Goal: Transaction & Acquisition: Purchase product/service

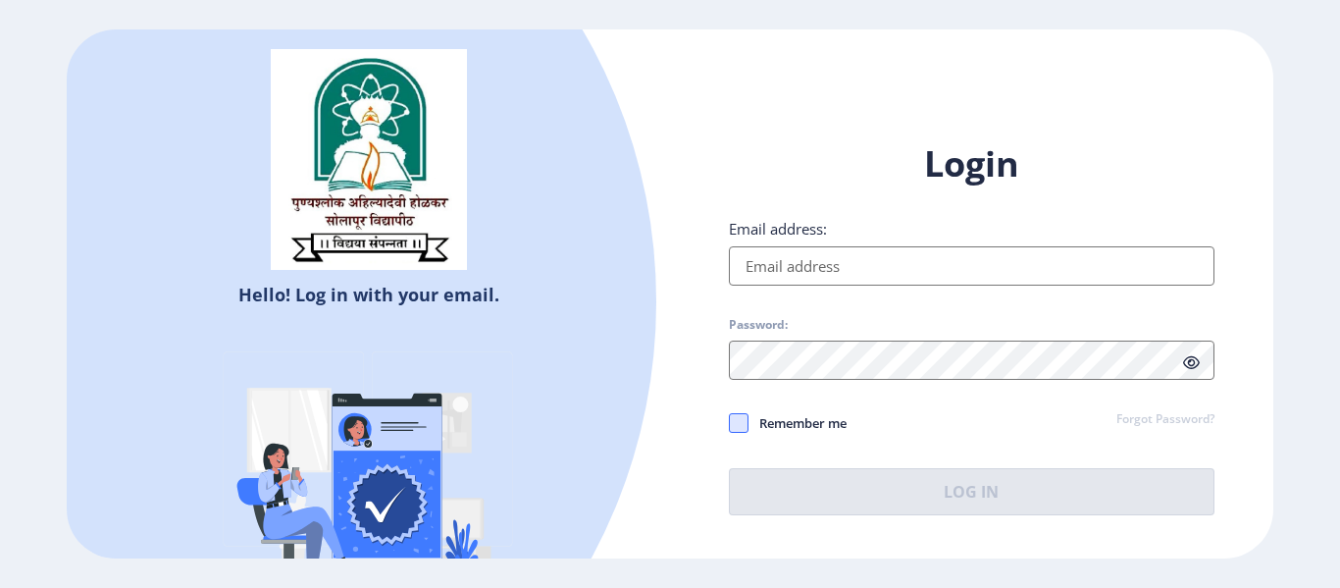
type input "[EMAIL_ADDRESS][DOMAIN_NAME]"
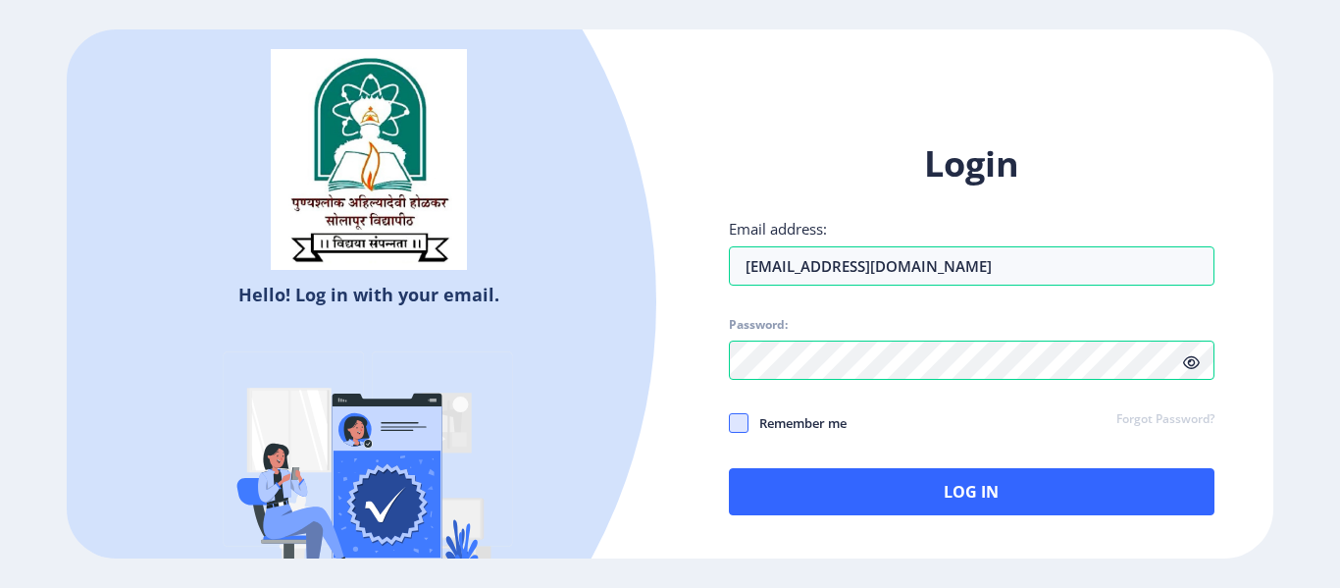
click at [737, 423] on span at bounding box center [739, 423] width 20 height 20
click at [730, 423] on input "Remember me" at bounding box center [729, 423] width 1 height 1
checkbox input "true"
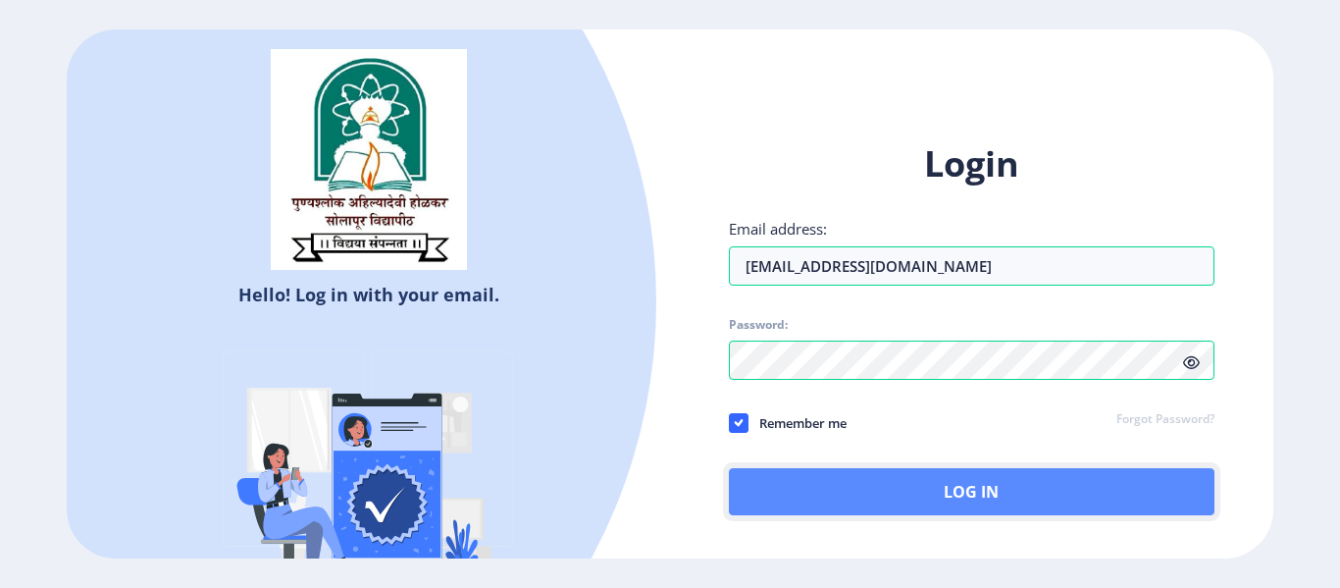
click at [845, 512] on button "Log In" at bounding box center [971, 491] width 485 height 47
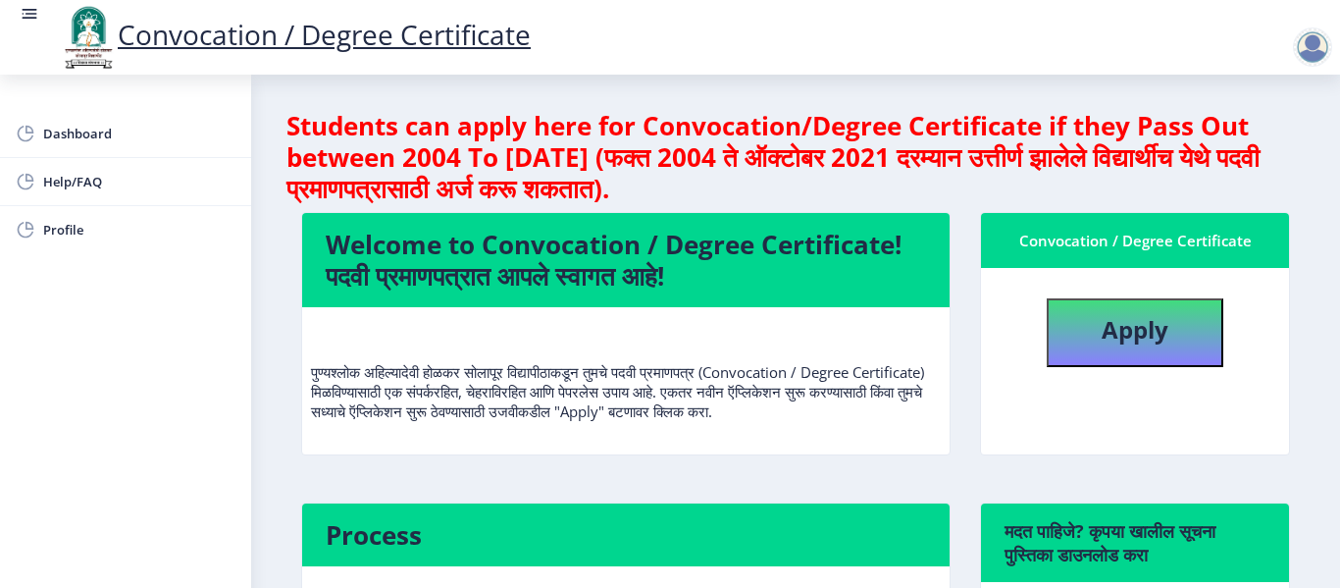
click at [863, 440] on nb-card-body "पुण्यश्लोक अहिल्यादेवी होळकर सोलापूर विद्यापीठाकडून तुमचे पदवी प्रमाणपत्र (Conv…" at bounding box center [625, 380] width 647 height 147
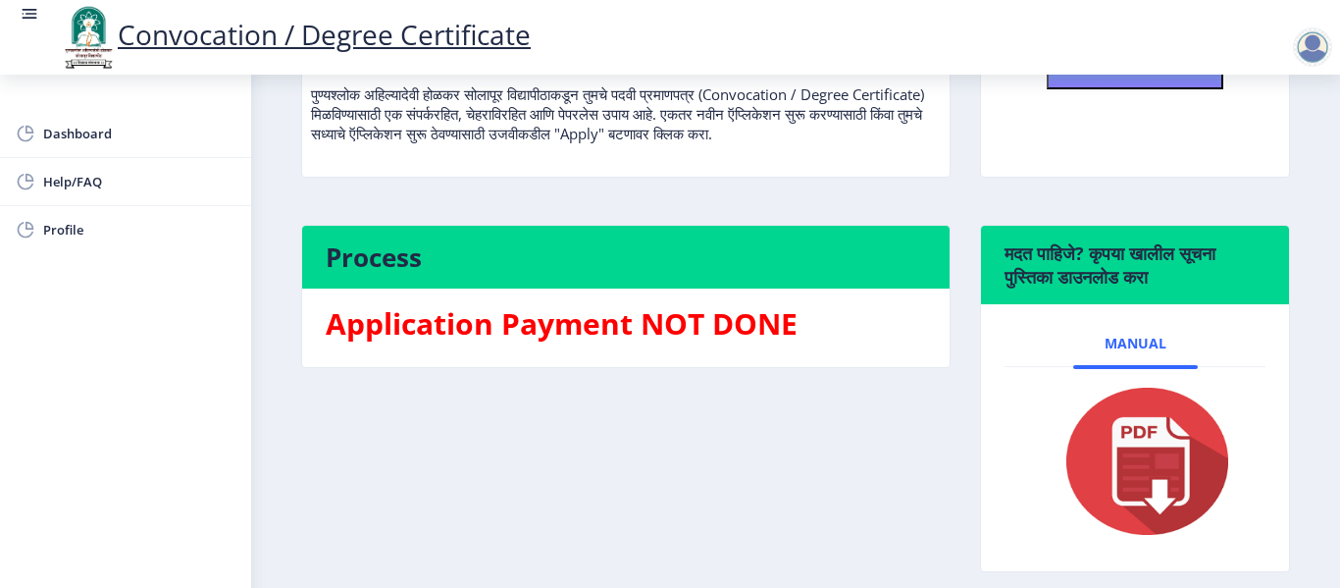
scroll to position [314, 0]
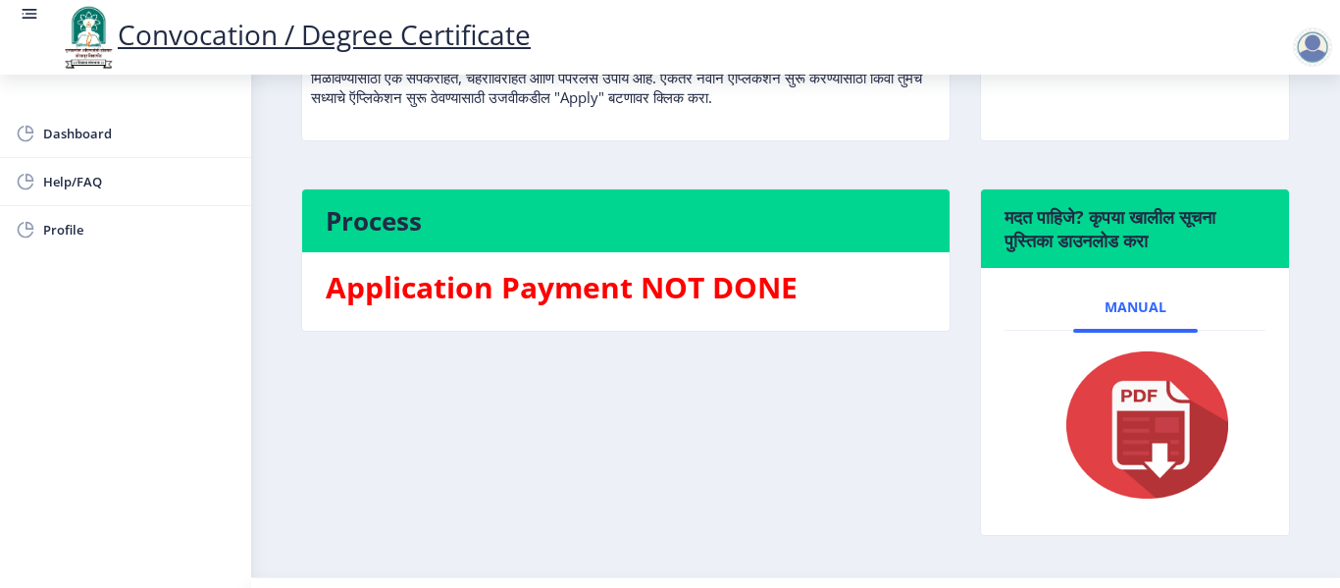
click at [639, 319] on nb-card-body "Application Payment NOT DONE" at bounding box center [625, 291] width 647 height 78
click at [616, 293] on h3 "Application Payment NOT DONE" at bounding box center [626, 287] width 600 height 39
click at [775, 359] on div "Process Application Payment NOT DONE" at bounding box center [625, 376] width 679 height 377
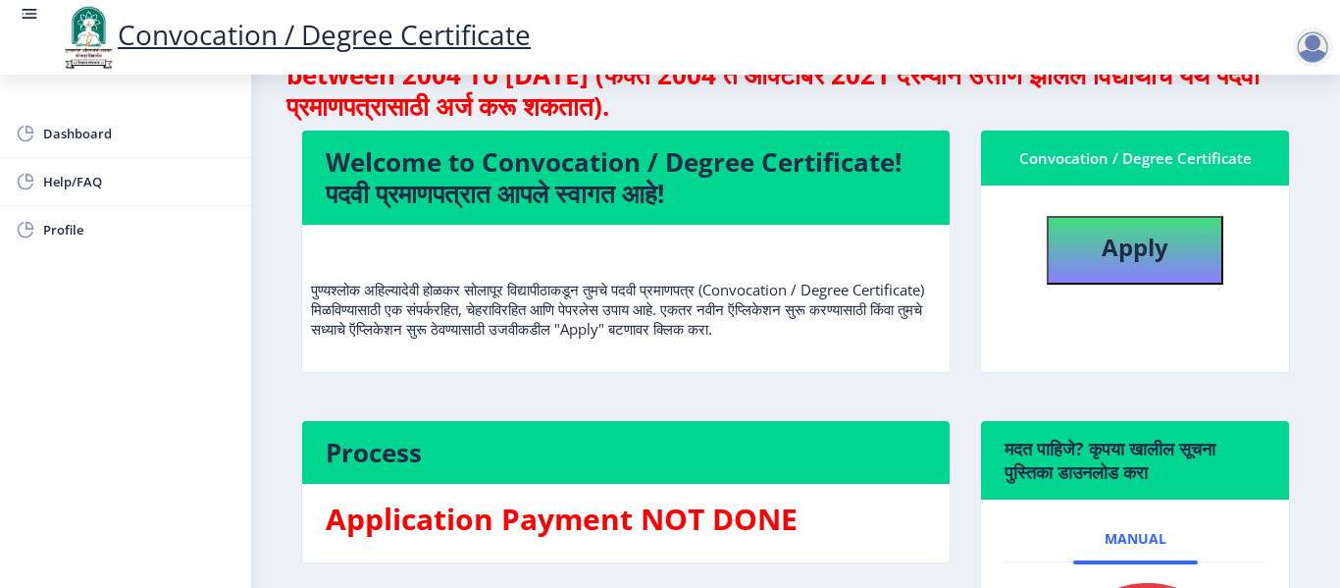
scroll to position [78, 0]
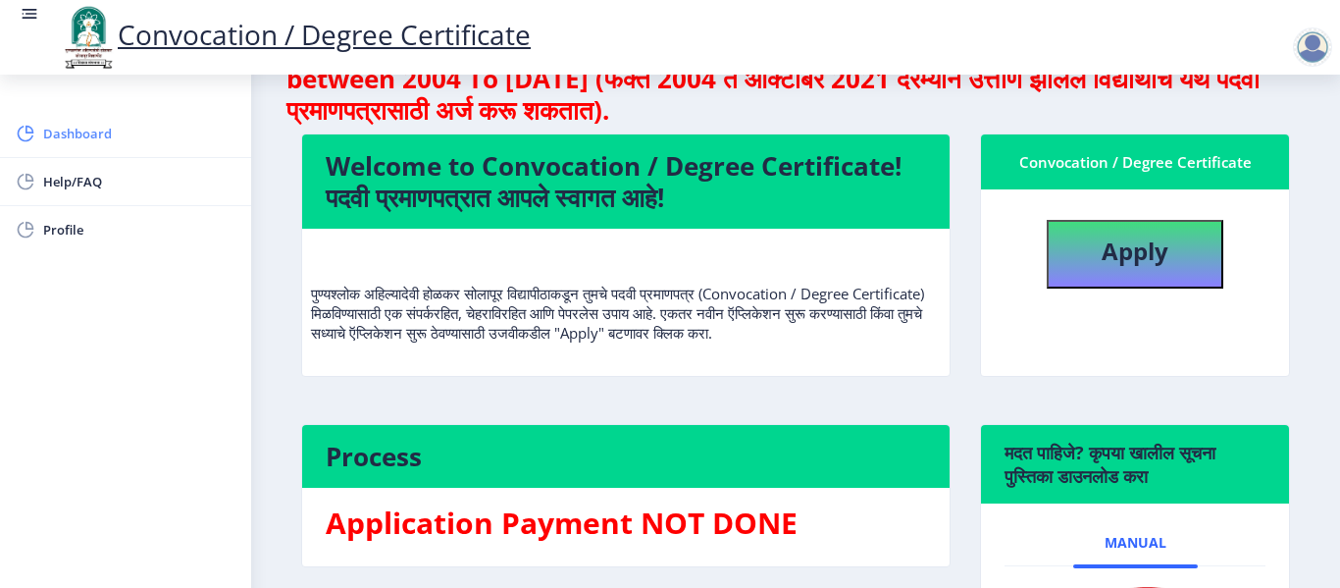
click at [77, 128] on span "Dashboard" at bounding box center [139, 134] width 192 height 24
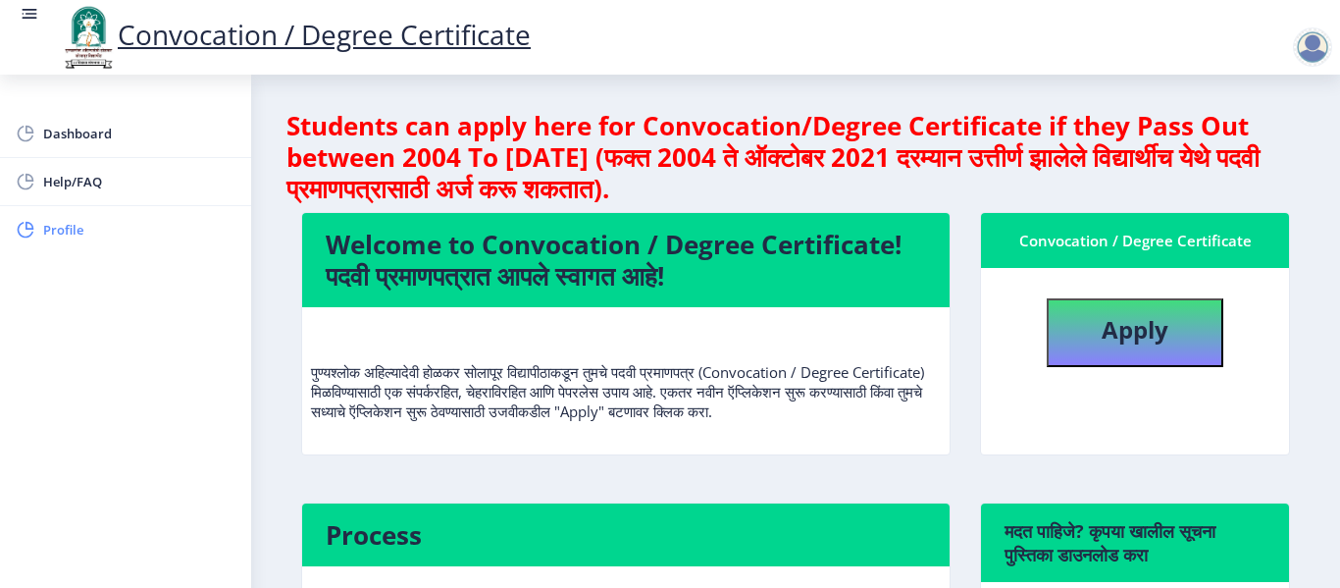
click at [53, 232] on span "Profile" at bounding box center [139, 230] width 192 height 24
select select
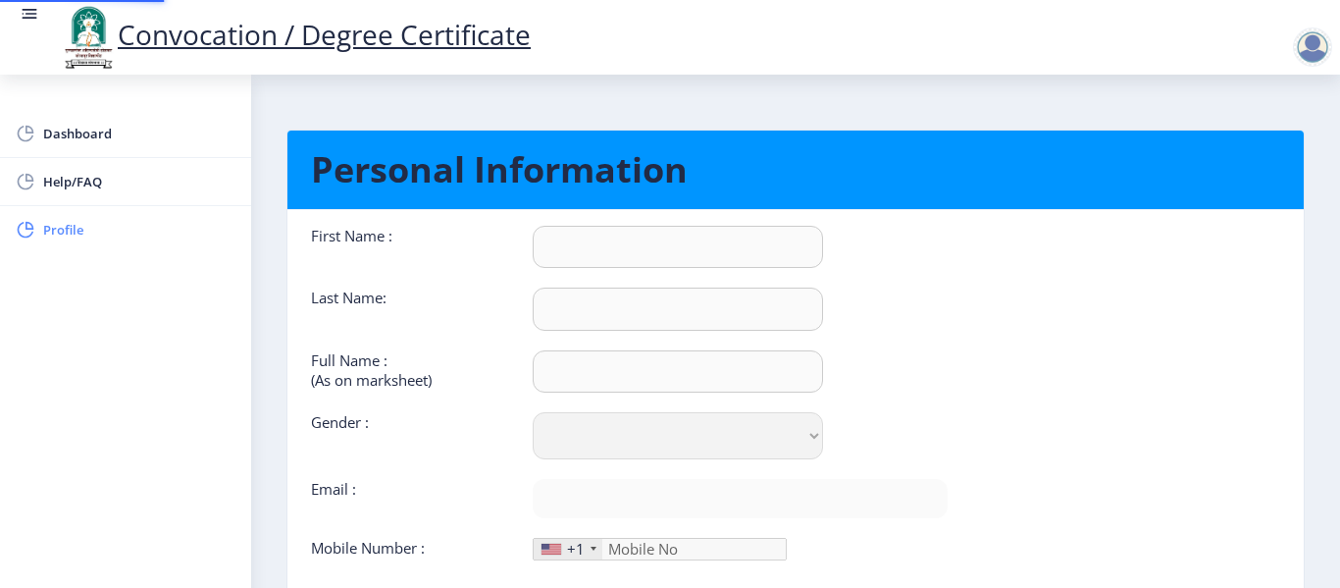
type input "Tanaji"
type input "Bansode"
type input "Tanaji Ishwar Bansode"
select select "Male"
type input "tanajibansode@gmail.com"
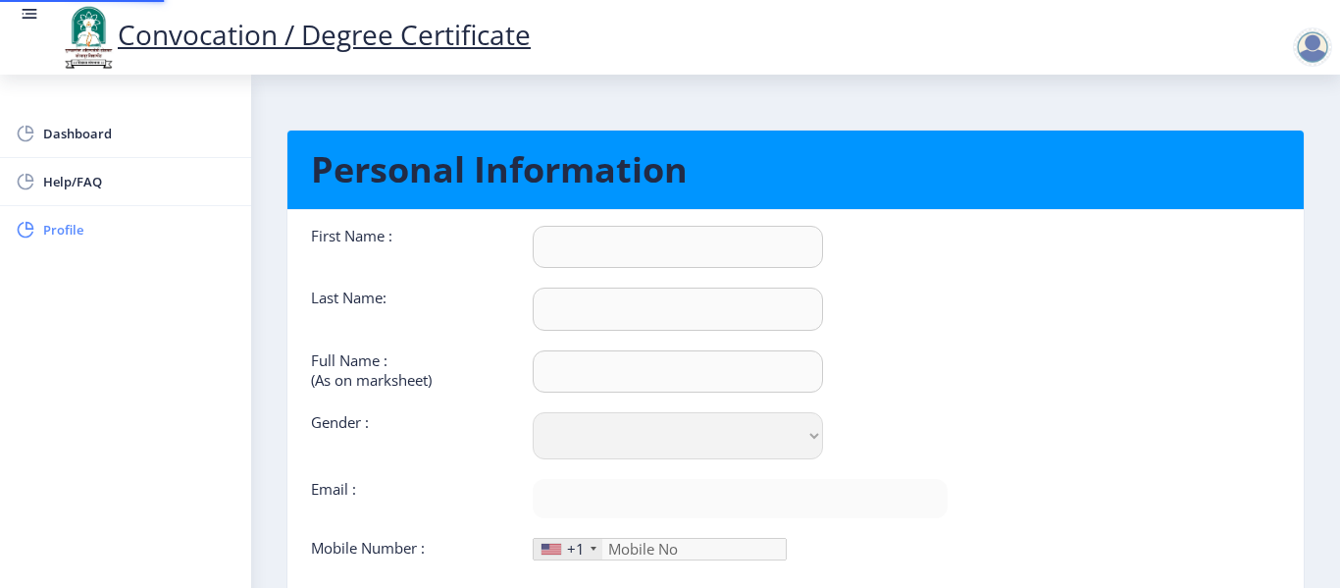
type input "9673348855"
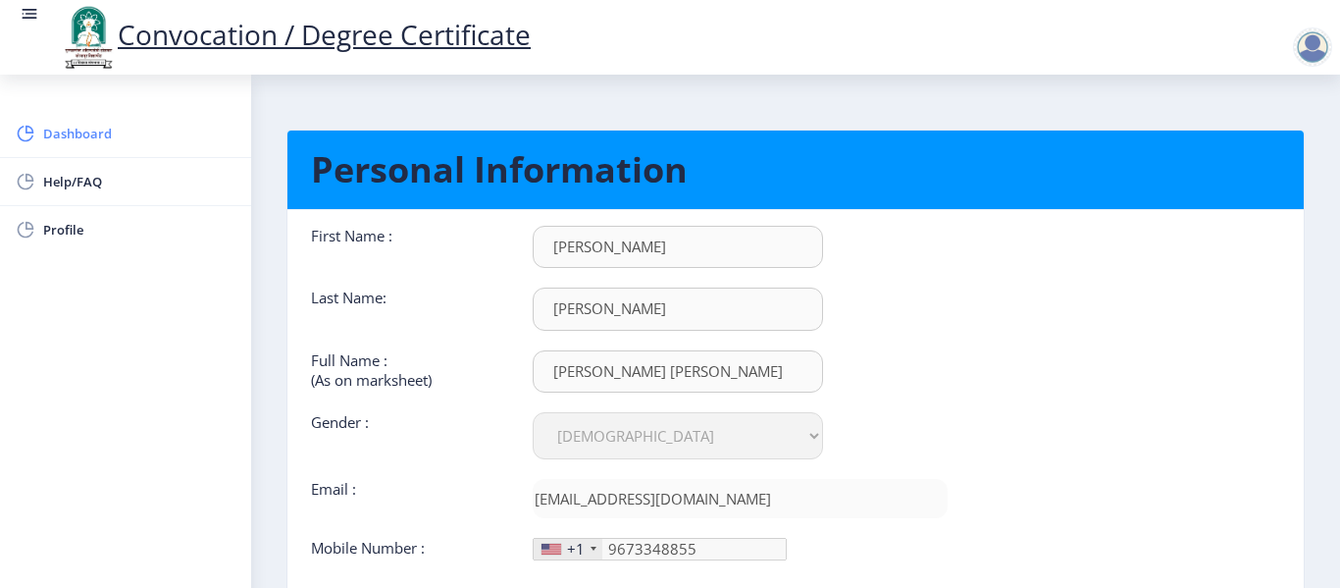
click at [58, 132] on span "Dashboard" at bounding box center [139, 134] width 192 height 24
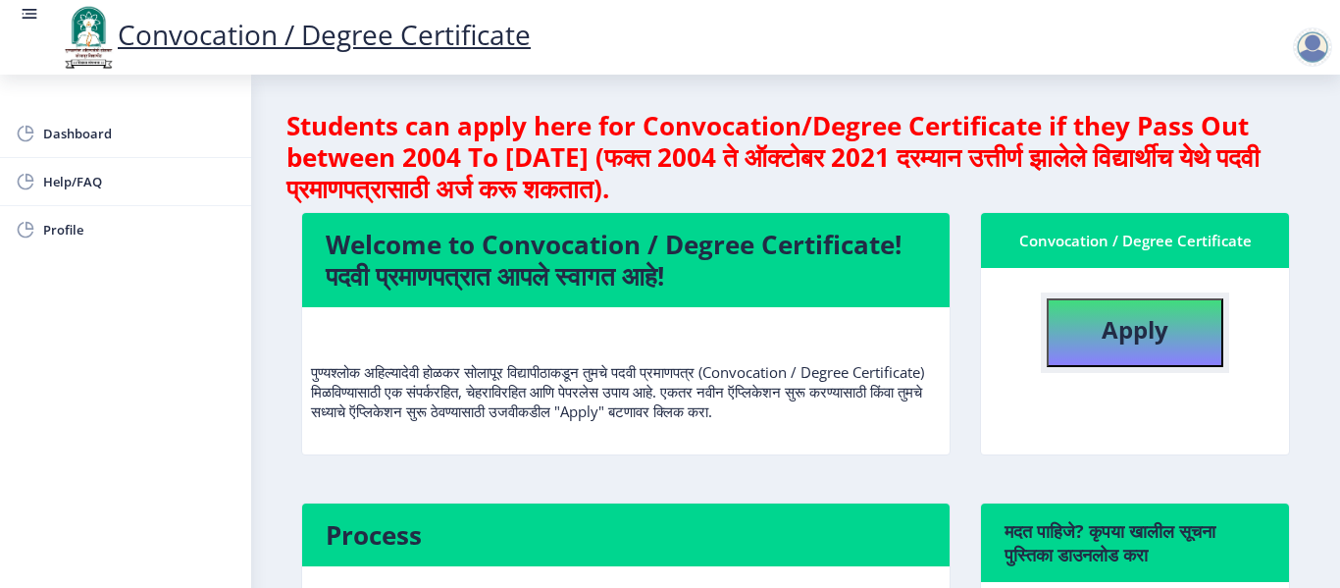
click at [1149, 332] on b "Apply" at bounding box center [1134, 329] width 67 height 32
select select
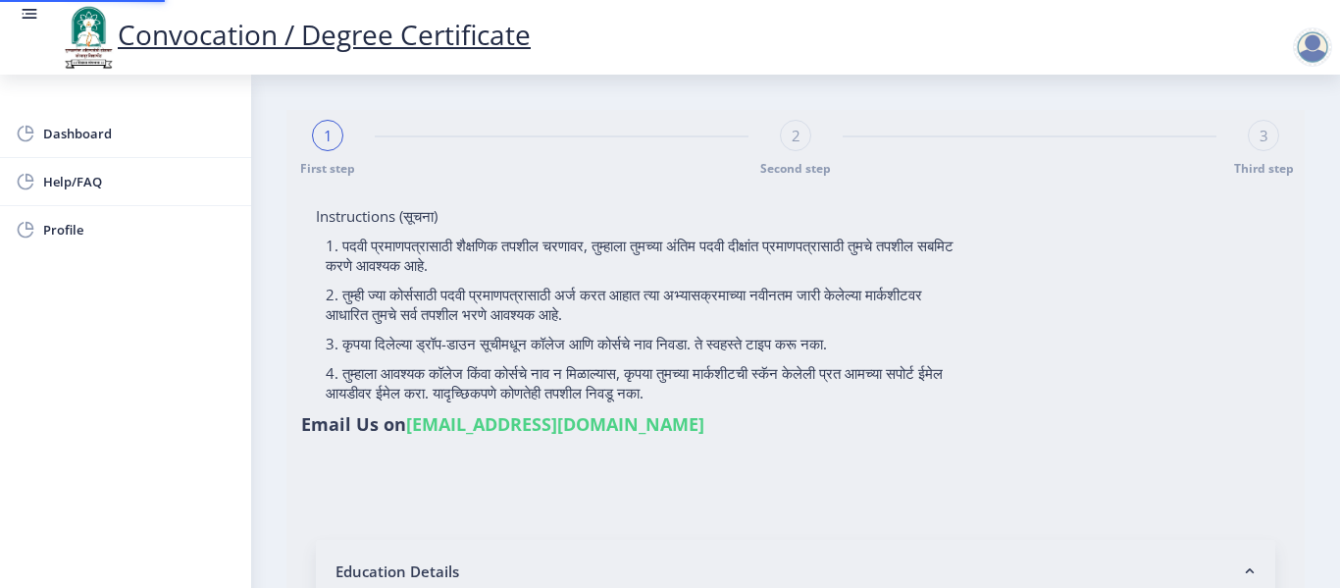
type input "2007032500062464"
select select "Regular"
select select "2011"
select select "May"
select select "Grade B"
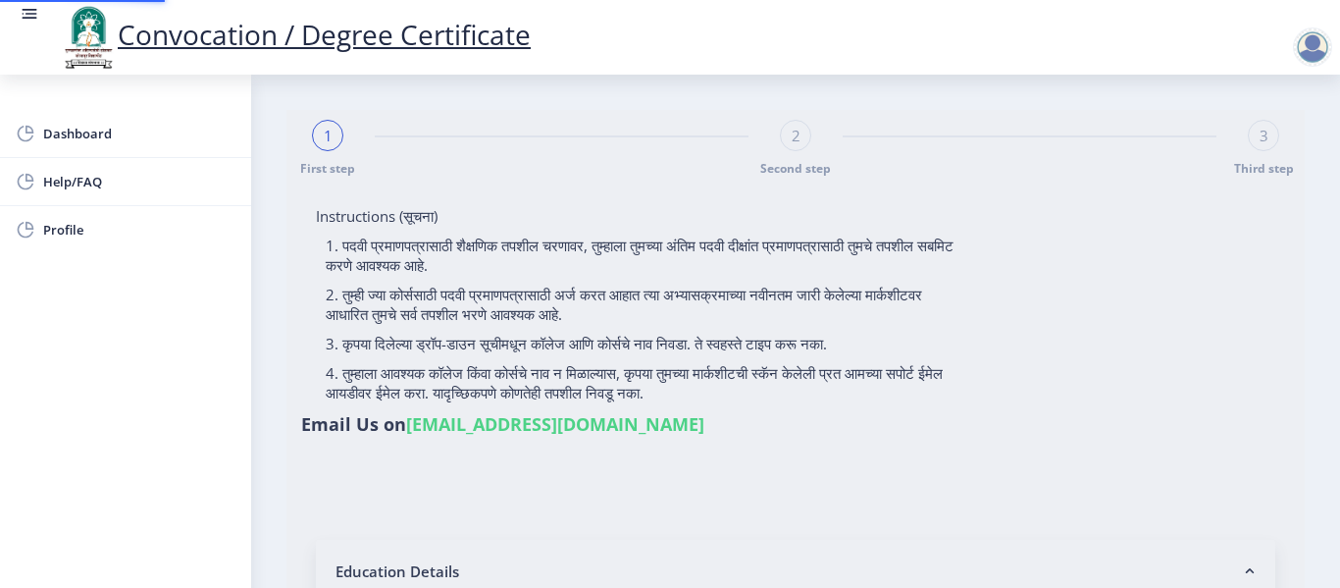
type input "20681"
select select "Computer Science"
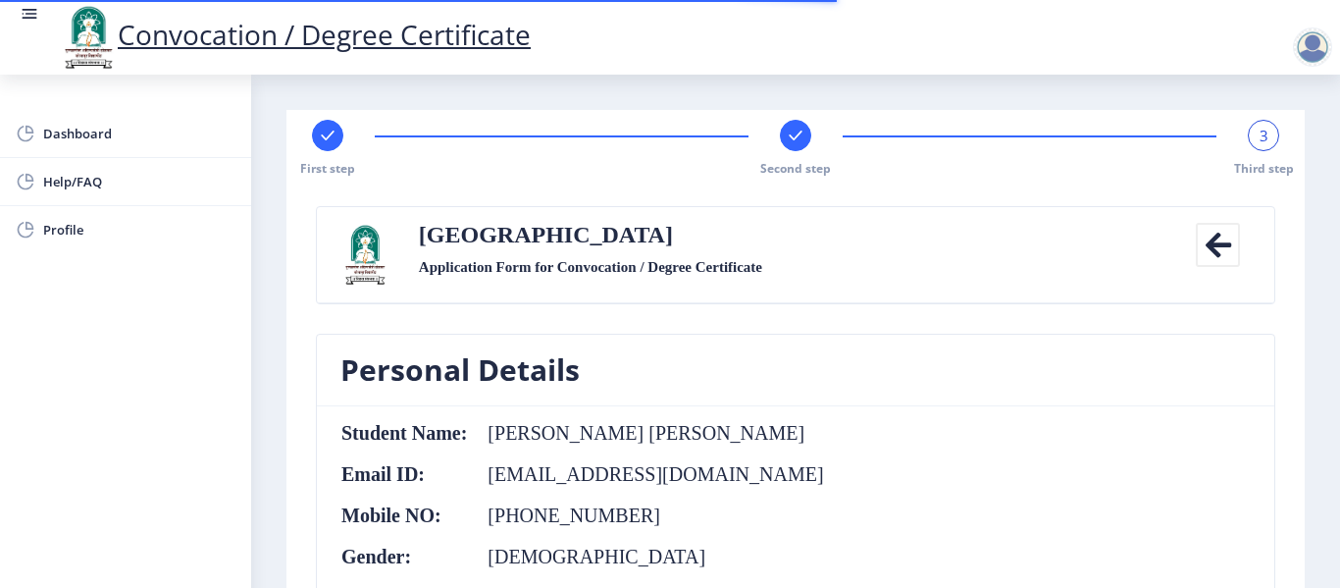
click at [886, 435] on nb-card-body "Student Name: Tanaji Ishwar Bansode Email ID: tanajibansode@gmail.com Mobile NO…" at bounding box center [795, 514] width 957 height 216
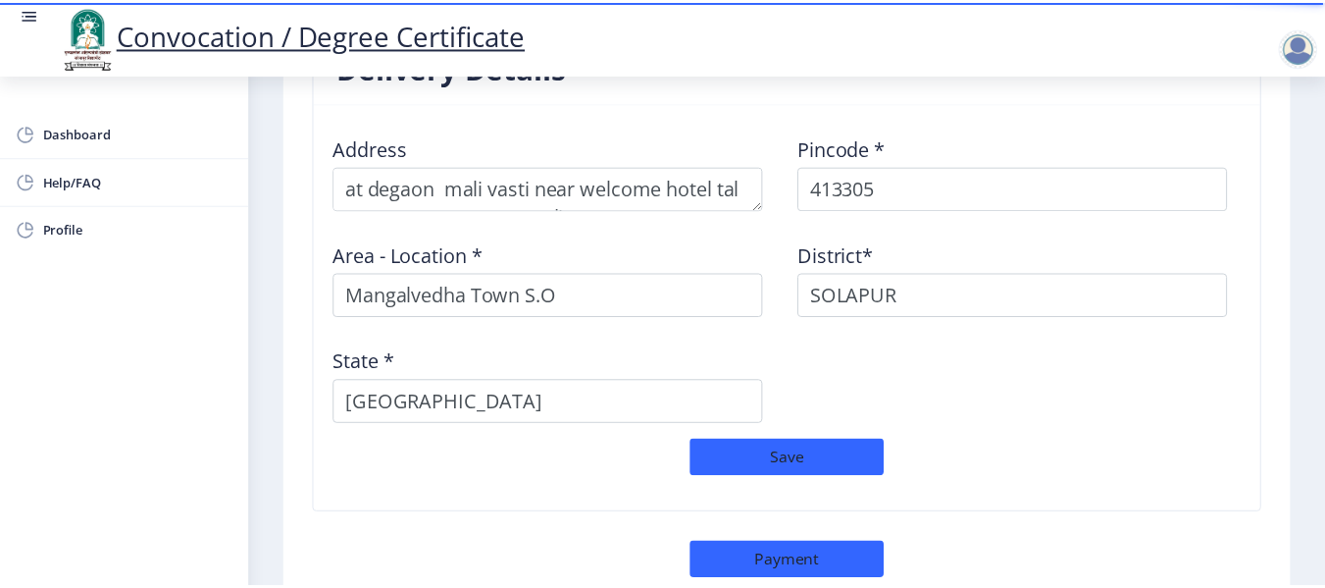
scroll to position [1779, 0]
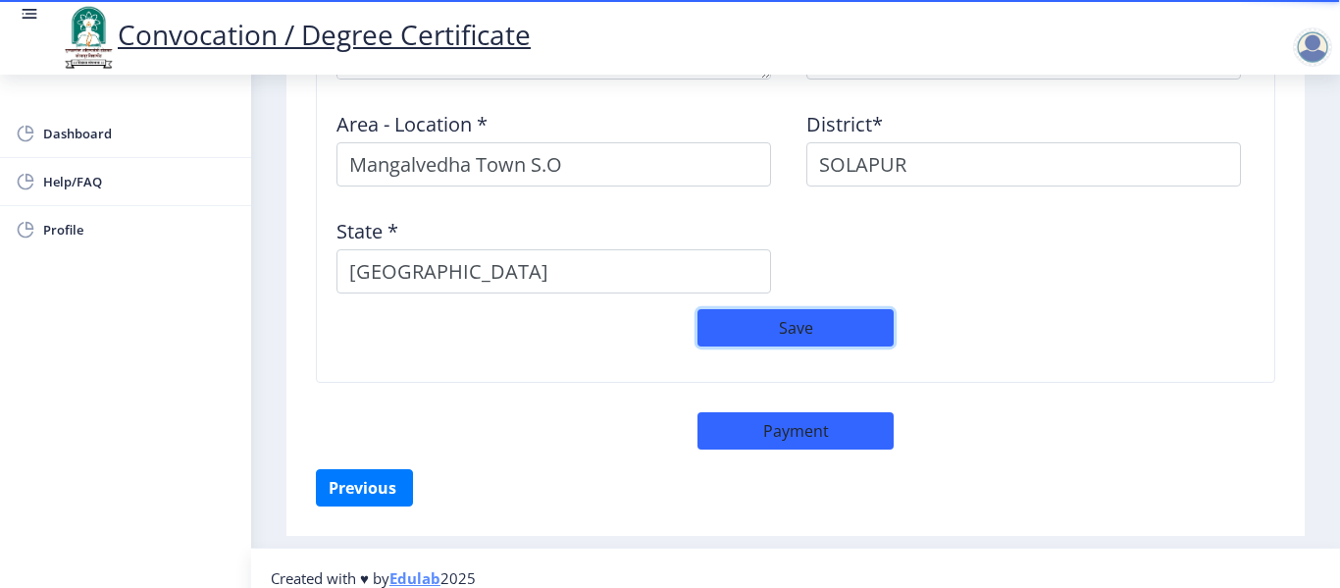
click at [805, 309] on button "Save" at bounding box center [795, 327] width 196 height 37
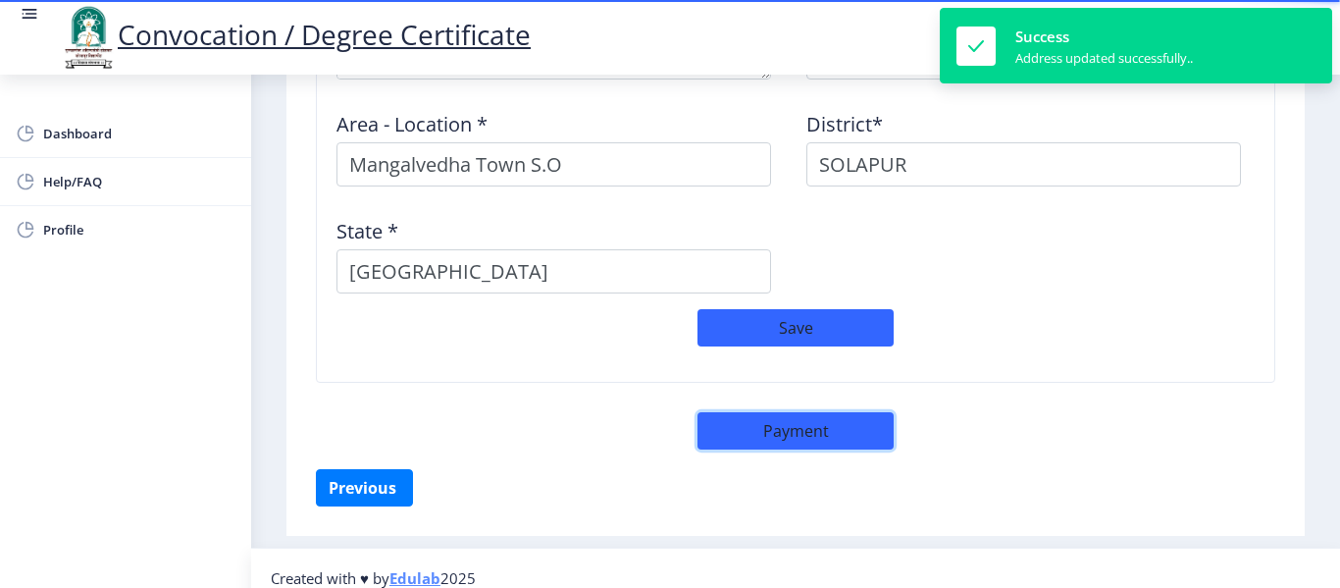
click at [796, 412] on button "Payment" at bounding box center [795, 430] width 196 height 37
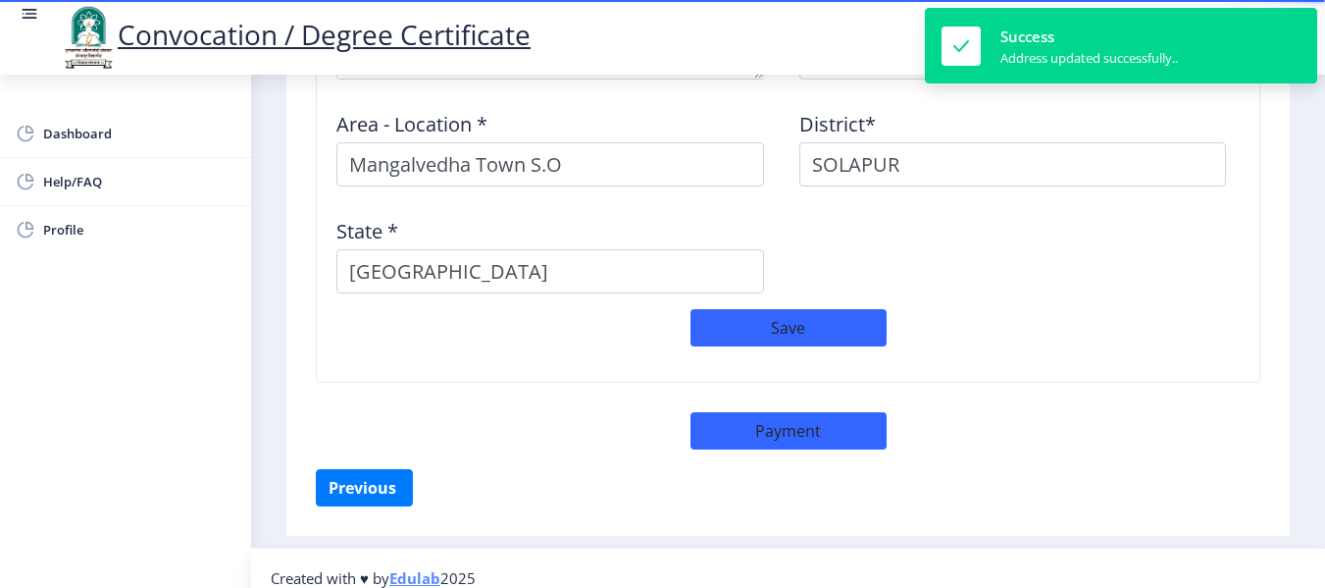
select select "sealed"
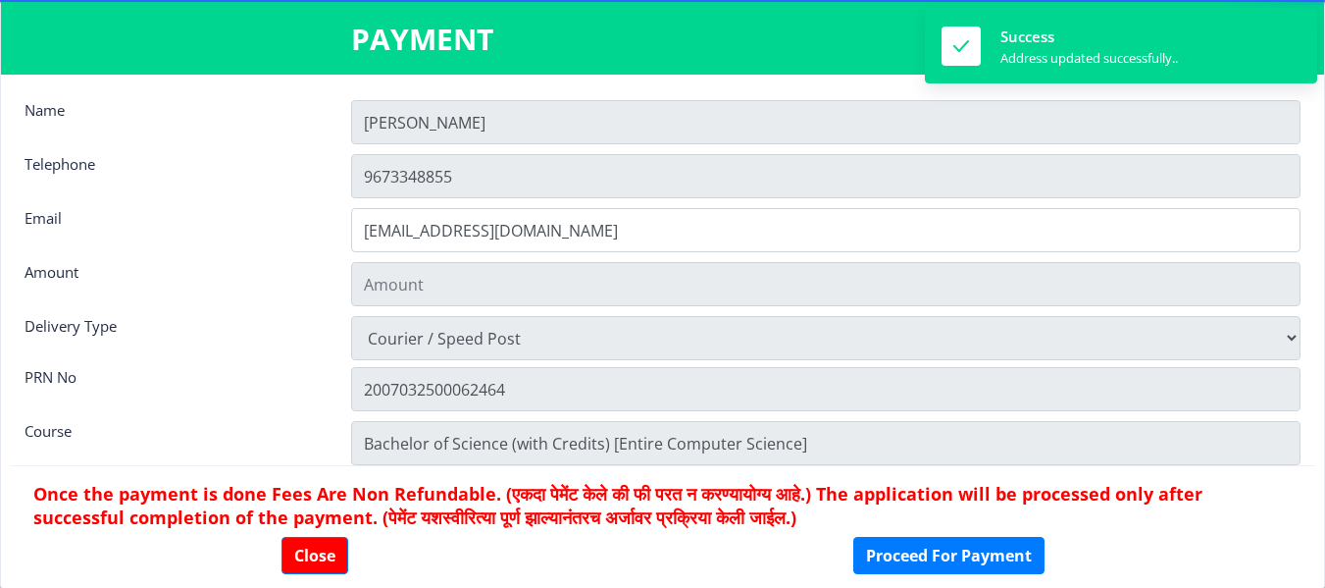
type input "2885"
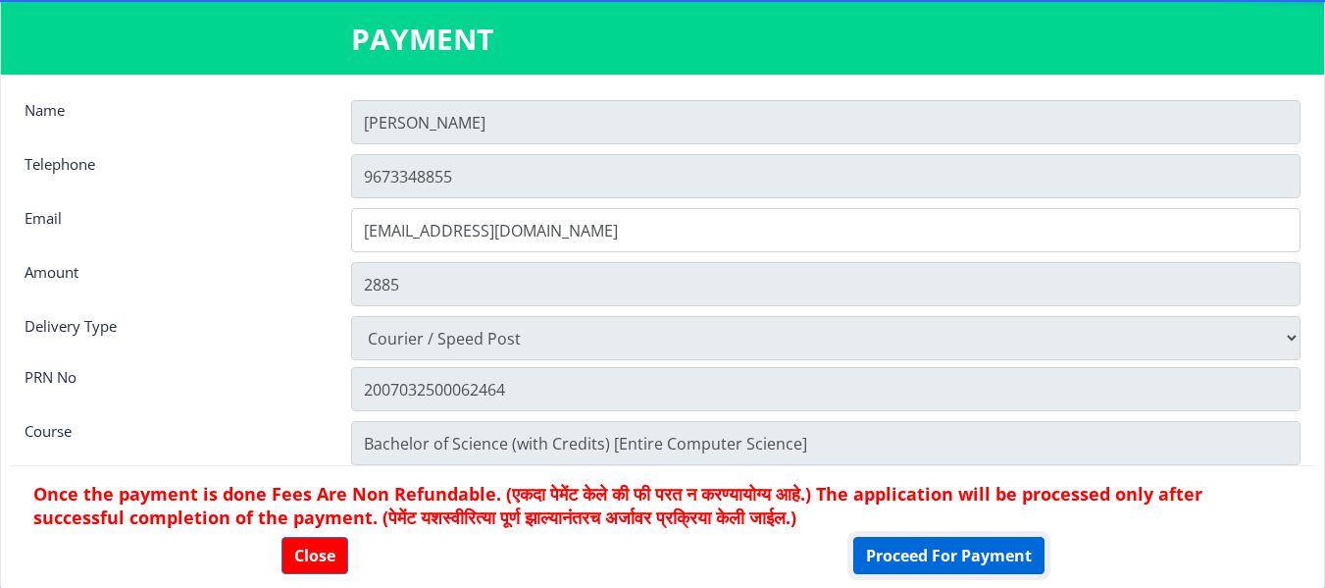
click at [918, 554] on button "Proceed For Payment" at bounding box center [948, 554] width 191 height 37
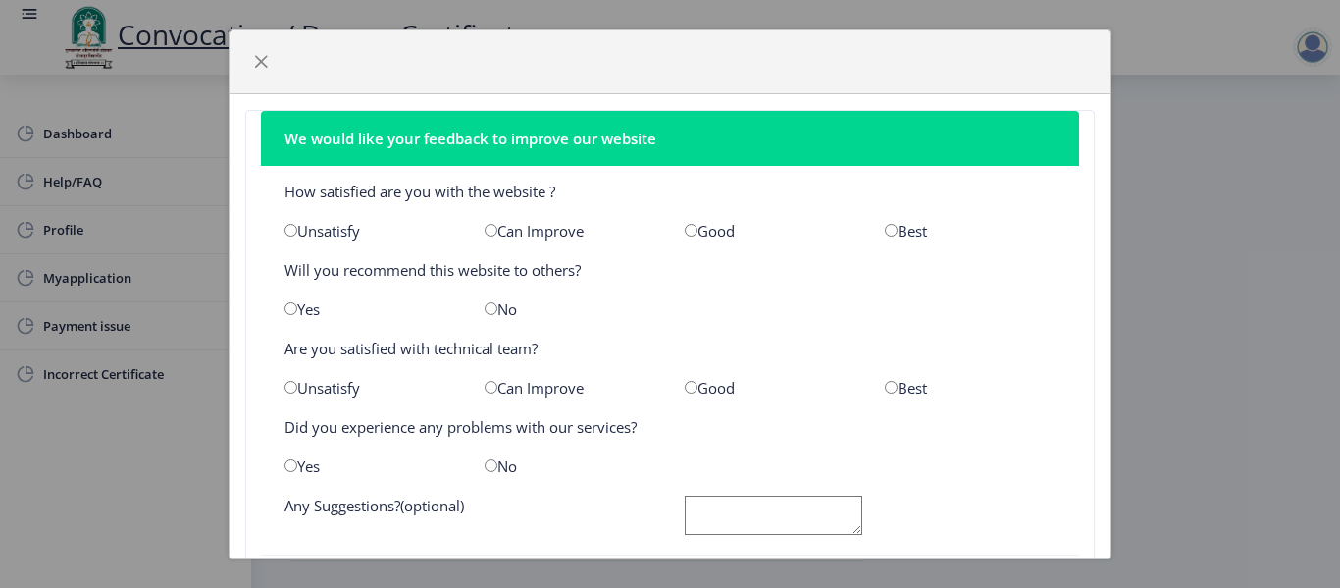
click at [685, 230] on input "radio" at bounding box center [691, 230] width 13 height 13
radio input "true"
click at [287, 312] on input "radio" at bounding box center [290, 308] width 13 height 13
radio input "true"
click at [685, 392] on input "radio" at bounding box center [691, 387] width 13 height 13
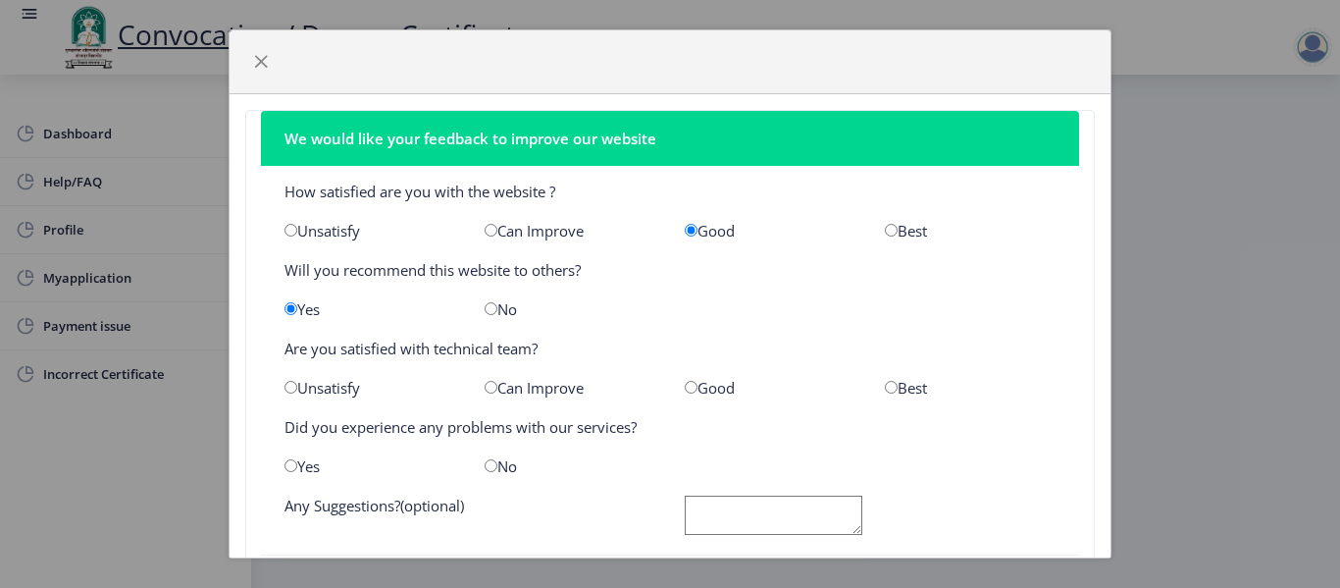
radio input "true"
click at [485, 468] on input "radio" at bounding box center [491, 465] width 13 height 13
radio input "true"
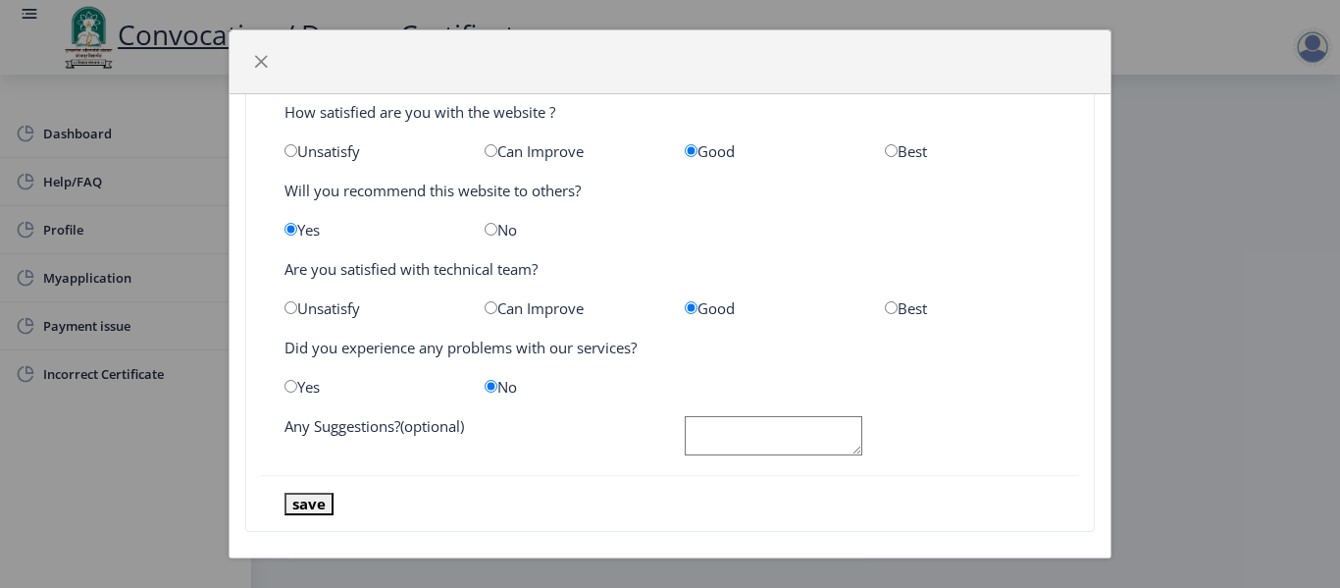
scroll to position [99, 0]
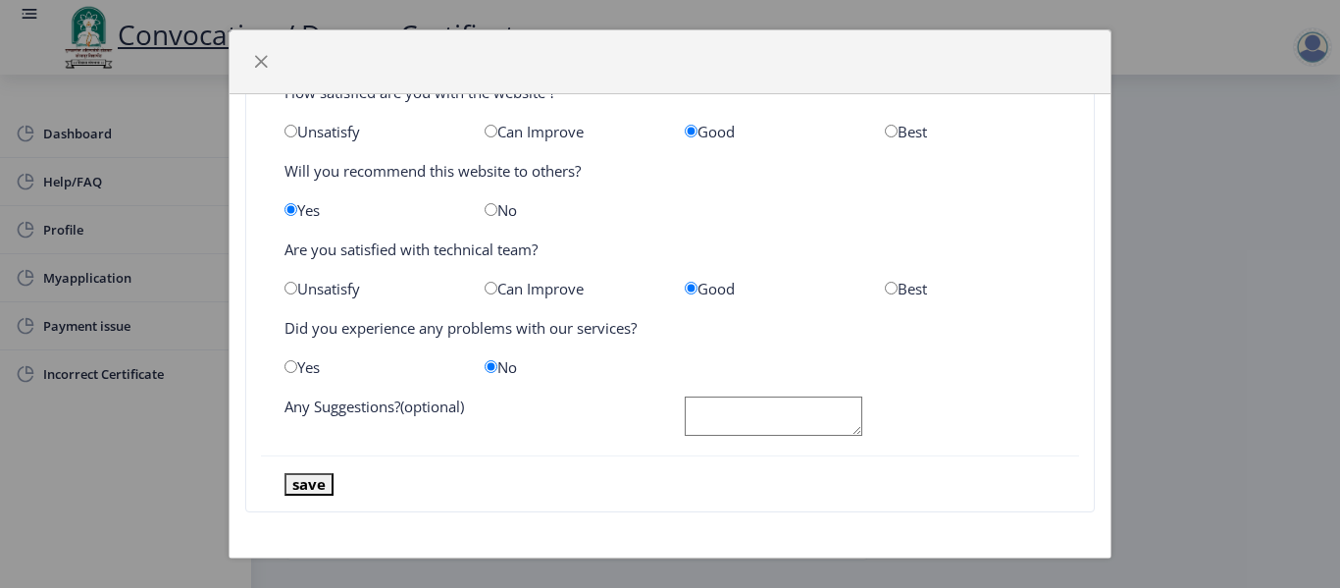
click at [762, 424] on textarea at bounding box center [774, 416] width 178 height 40
type textarea "no"
click at [320, 481] on button "save" at bounding box center [308, 484] width 49 height 23
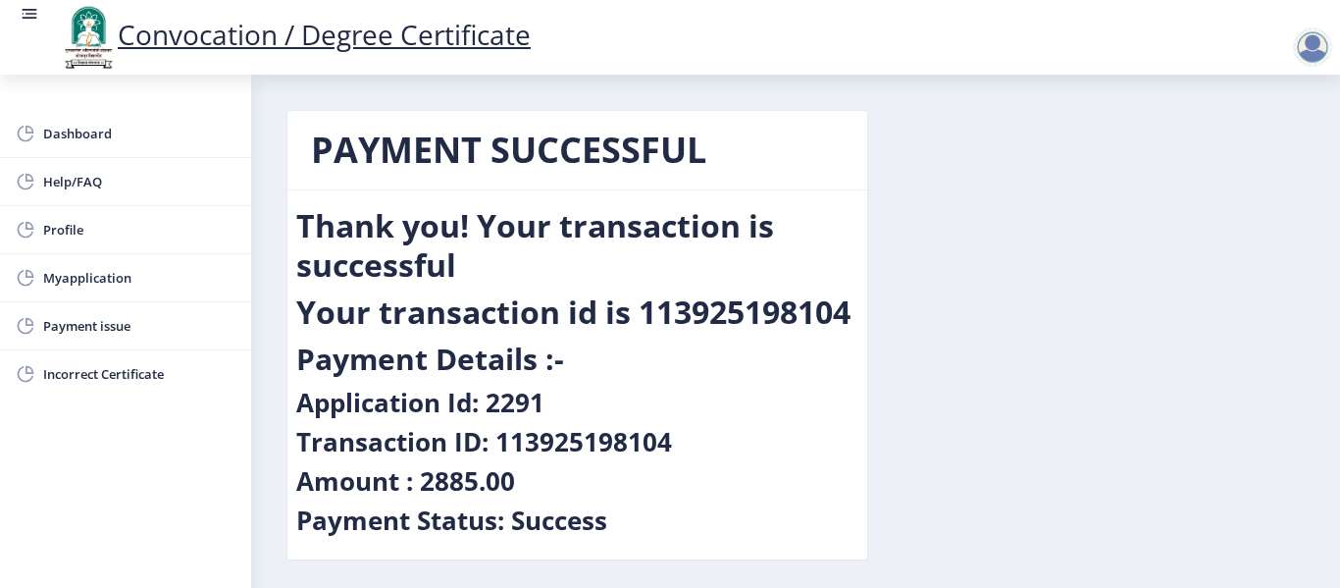
click at [888, 334] on div "PAYMENT SUCCESSFUL Thank you! Your transaction is successful Your transaction i…" at bounding box center [795, 350] width 1047 height 480
click at [993, 323] on div "PAYMENT SUCCESSFUL Thank you! Your transaction is successful Your transaction i…" at bounding box center [795, 350] width 1047 height 480
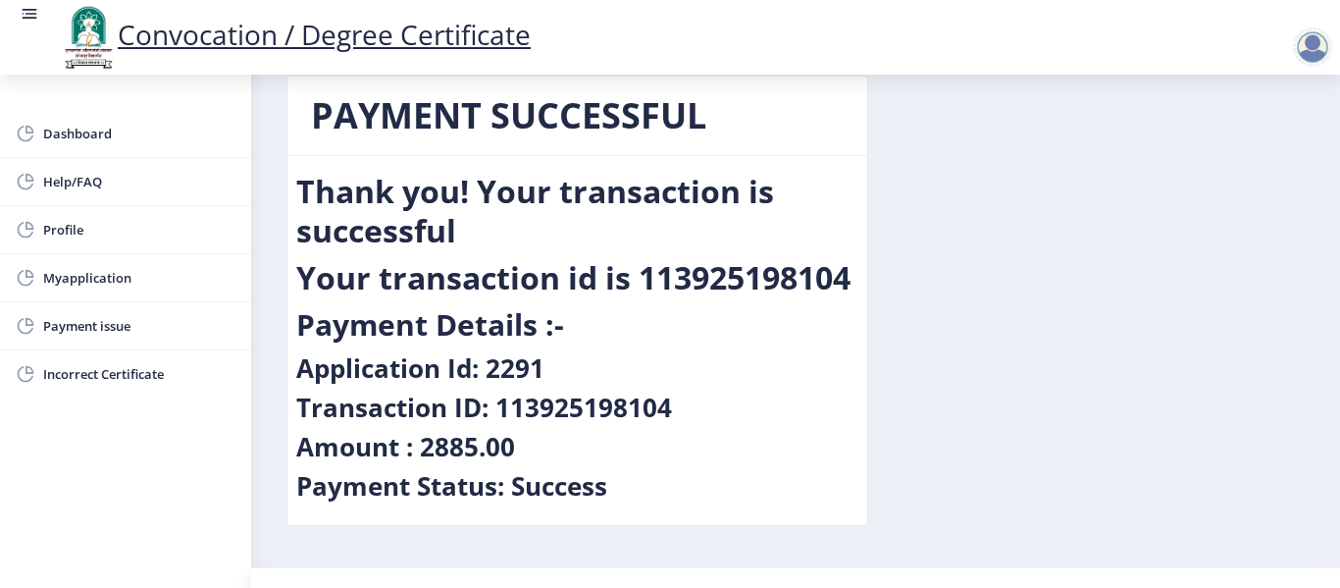
scroll to position [0, 0]
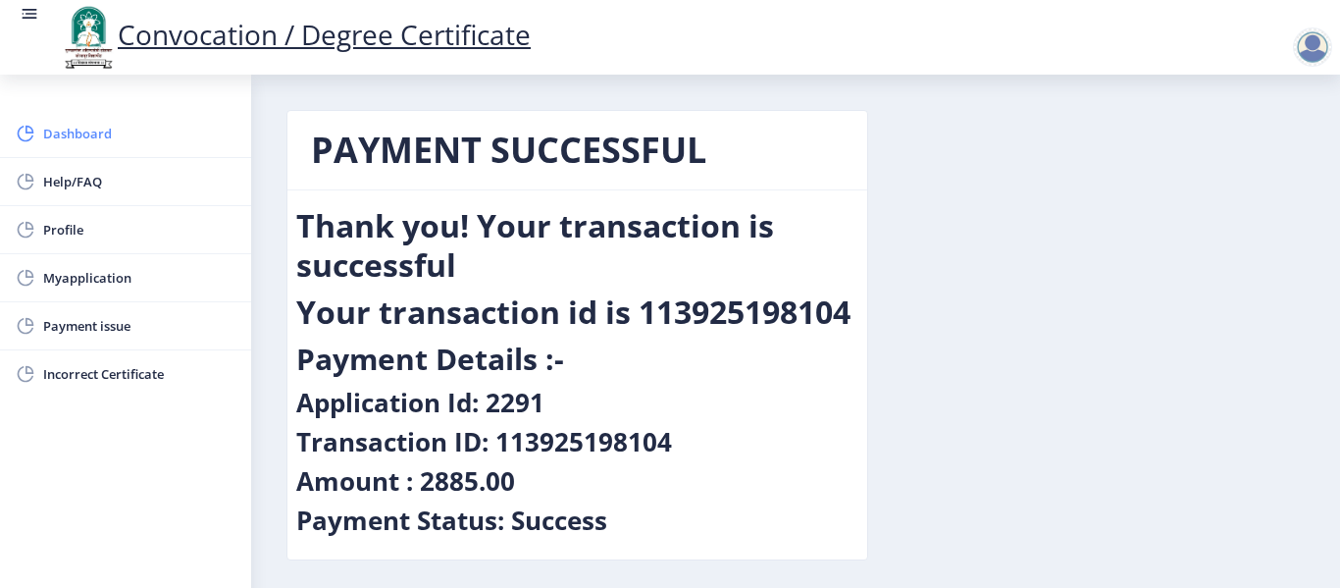
click at [88, 139] on span "Dashboard" at bounding box center [139, 134] width 192 height 24
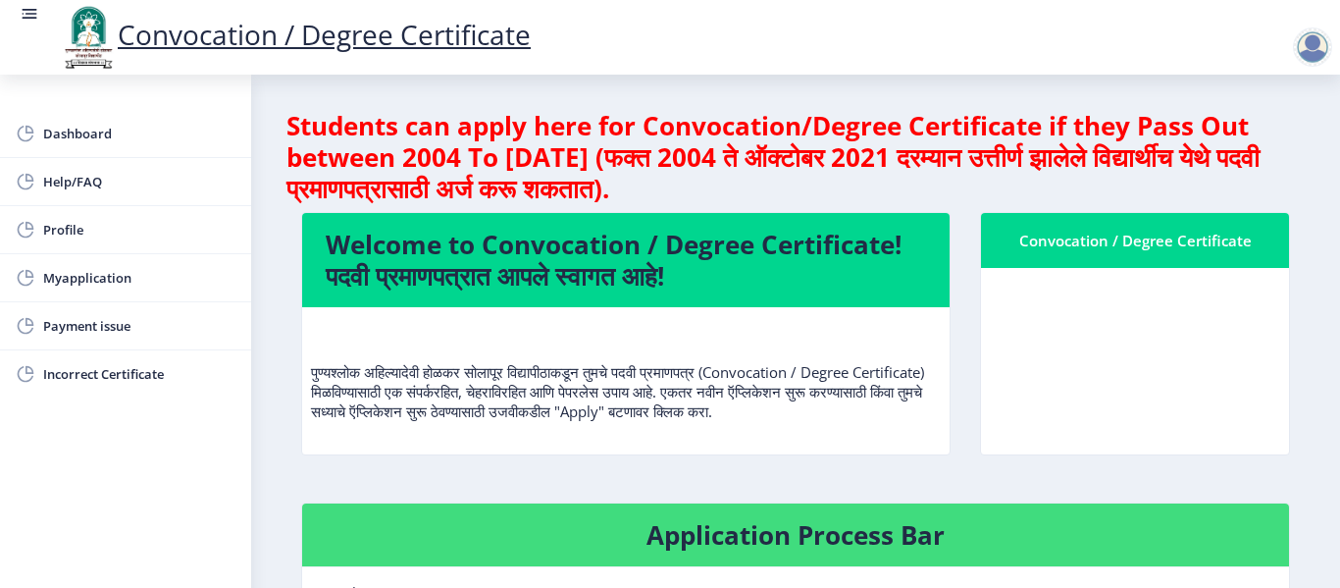
click at [1103, 365] on nb-card-body at bounding box center [1135, 361] width 308 height 186
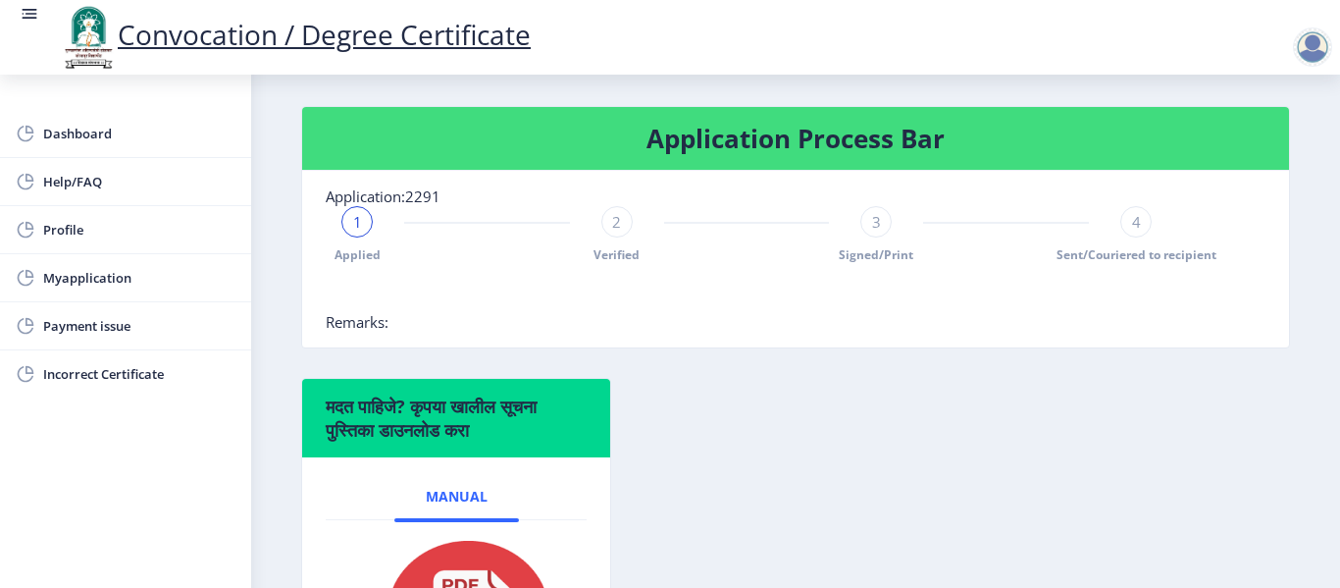
scroll to position [392, 0]
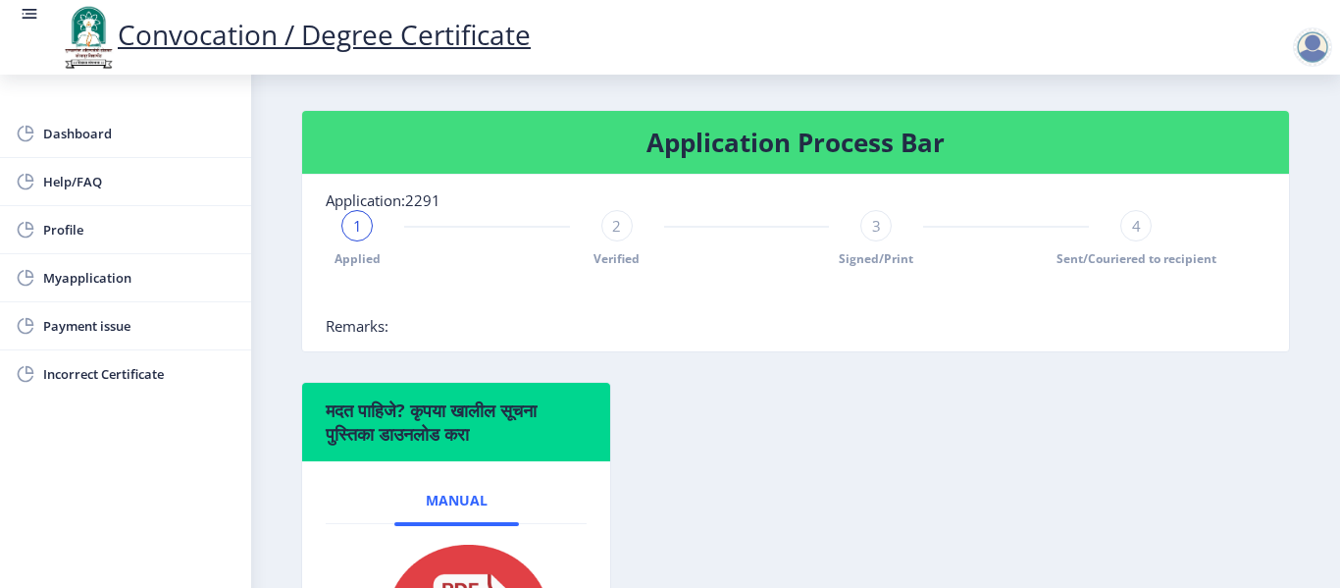
click at [775, 144] on h4 "Application Process Bar" at bounding box center [796, 142] width 940 height 31
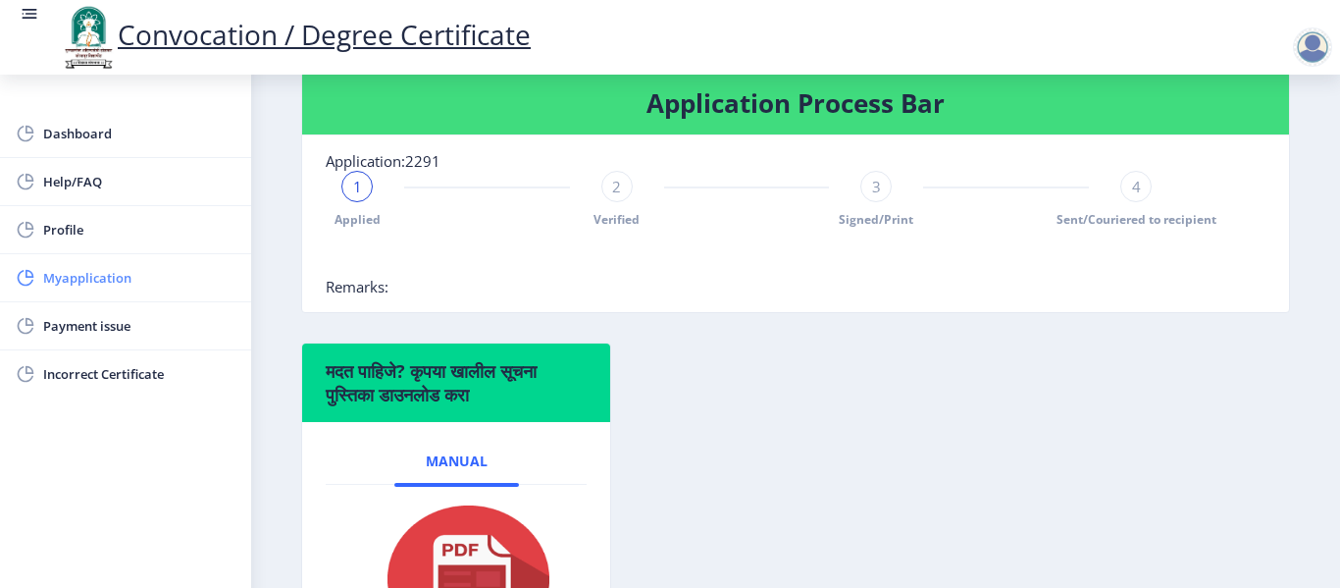
click at [129, 286] on span "Myapplication" at bounding box center [139, 278] width 192 height 24
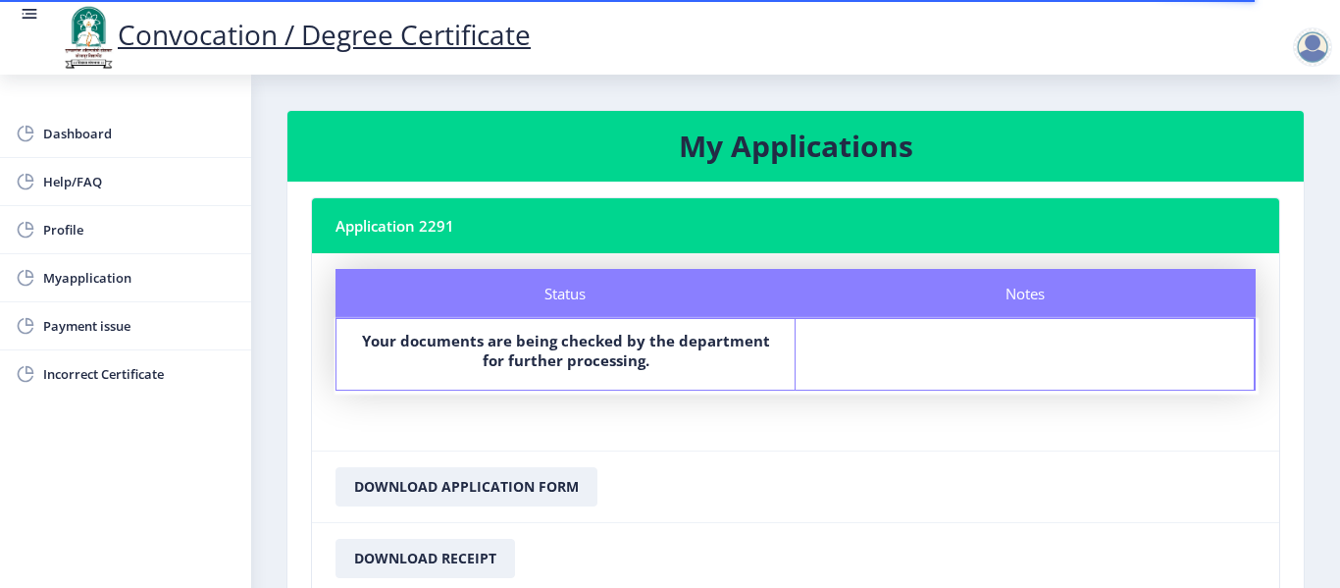
click at [748, 447] on nb-card-body "Status Notes Status Your documents are being checked by the department for furt…" at bounding box center [795, 351] width 967 height 197
click at [444, 487] on button "Download Application Form" at bounding box center [466, 486] width 262 height 39
click at [1071, 477] on nb-card-footer "Download Application Form" at bounding box center [795, 486] width 967 height 72
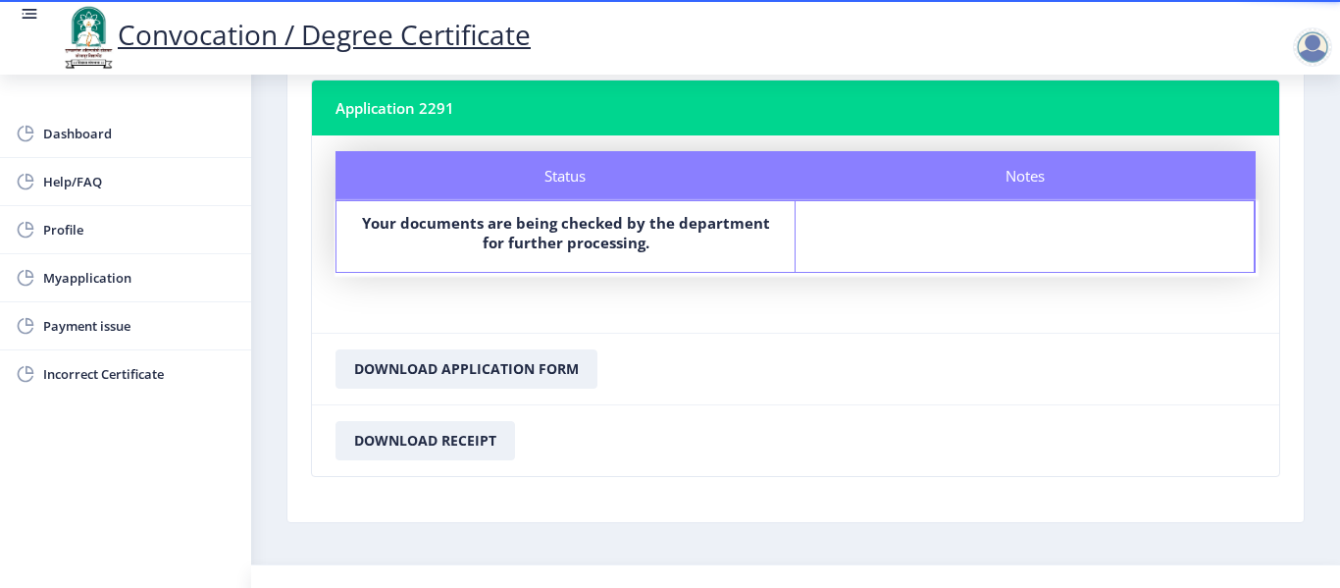
scroll to position [154, 0]
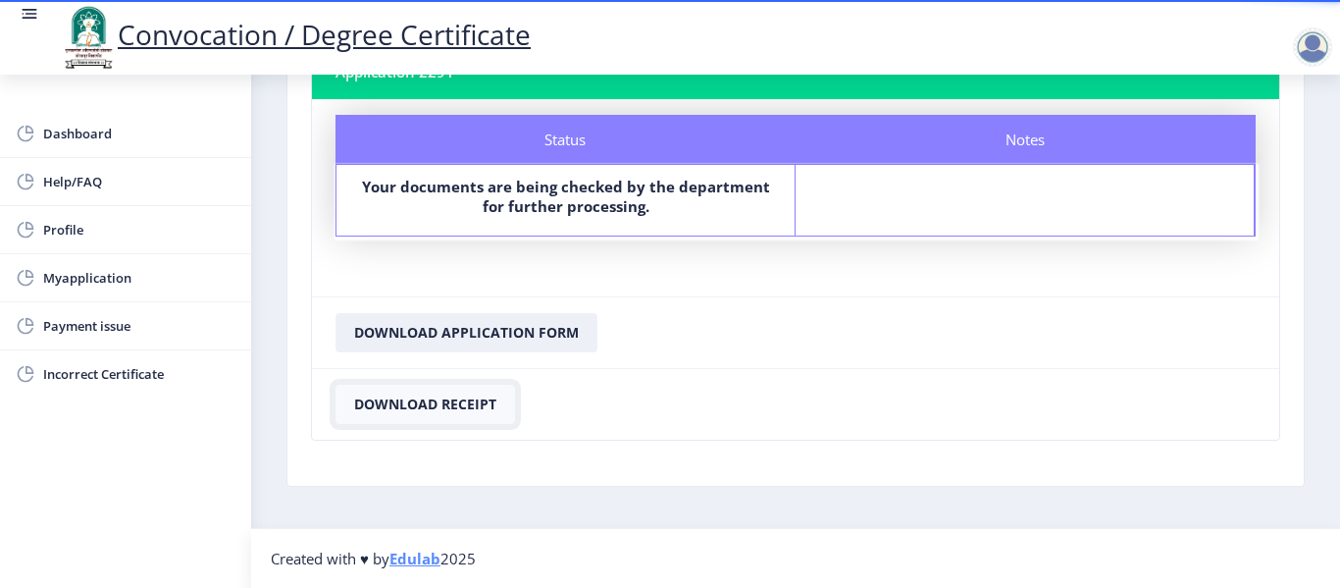
click at [458, 391] on button "Download Receipt" at bounding box center [424, 403] width 179 height 39
